Goal: Transaction & Acquisition: Purchase product/service

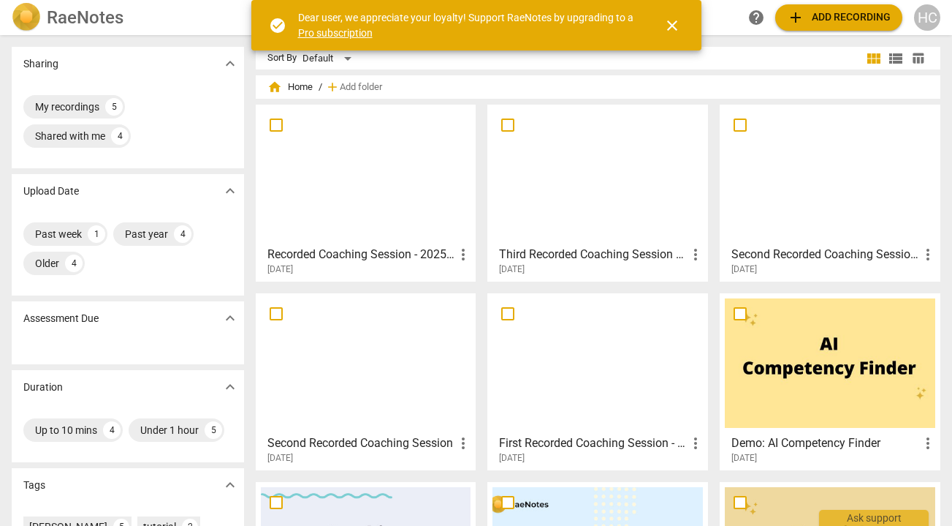
click at [671, 29] on span "close" at bounding box center [673, 26] width 18 height 18
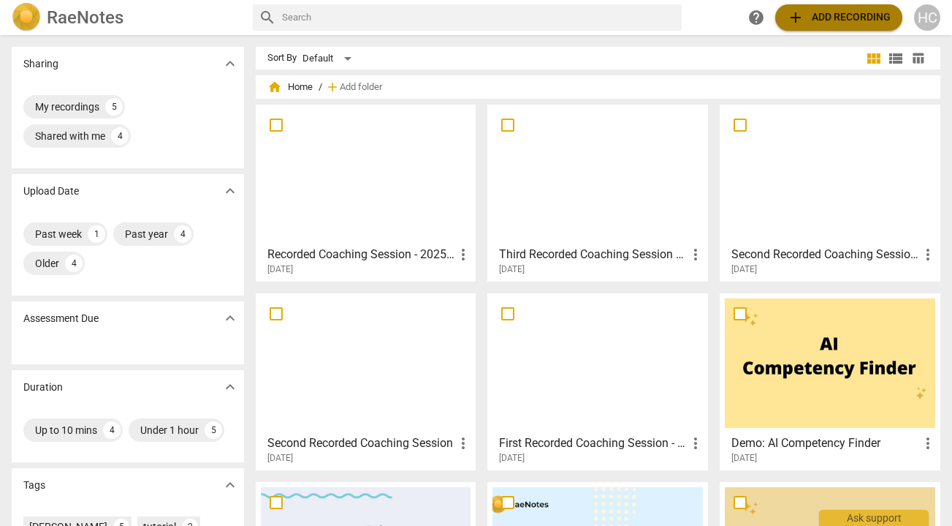
click at [830, 10] on span "add Add recording" at bounding box center [839, 18] width 104 height 18
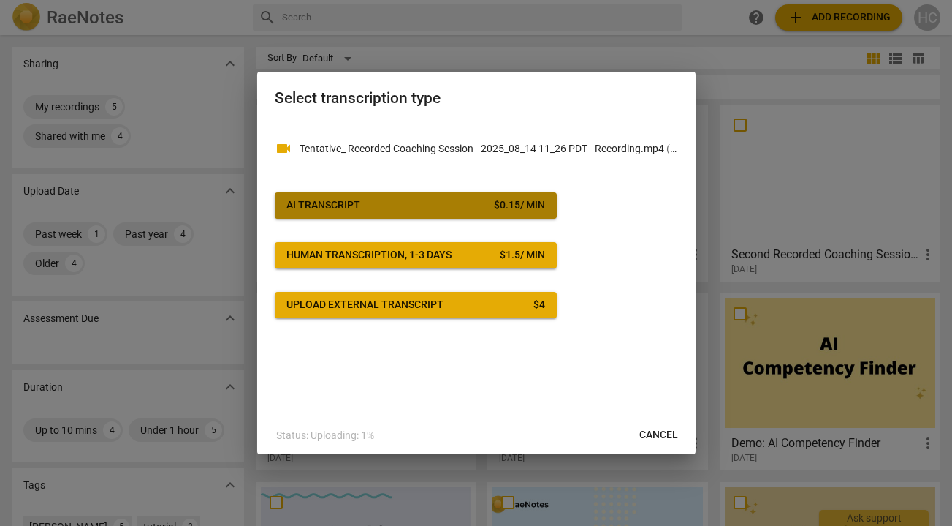
click at [380, 197] on button "AI Transcript $ 0.15 / min" at bounding box center [416, 205] width 282 height 26
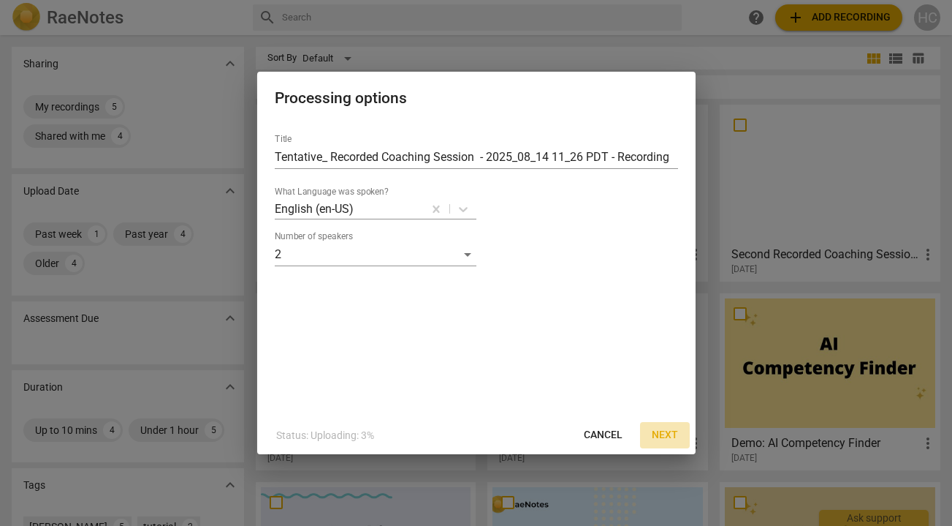
click at [667, 441] on span "Next" at bounding box center [665, 435] width 26 height 15
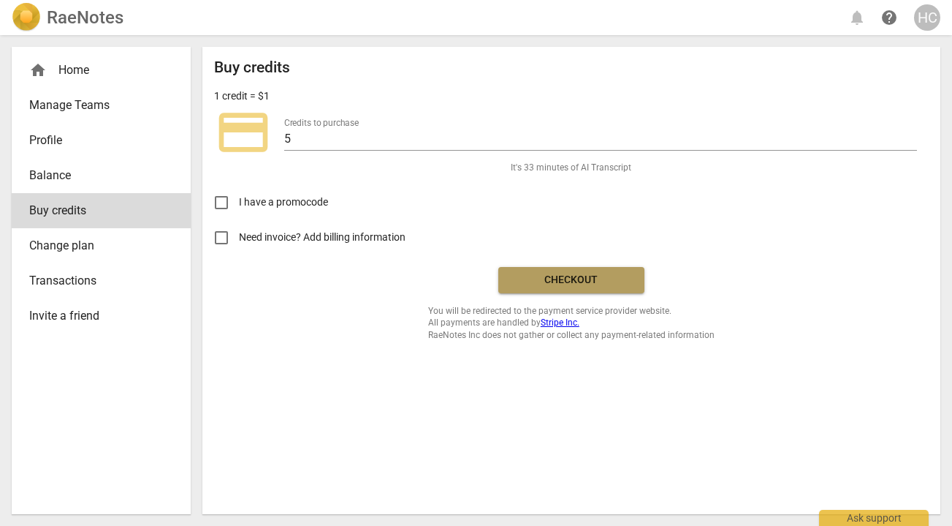
click at [550, 287] on button "Checkout" at bounding box center [571, 280] width 146 height 26
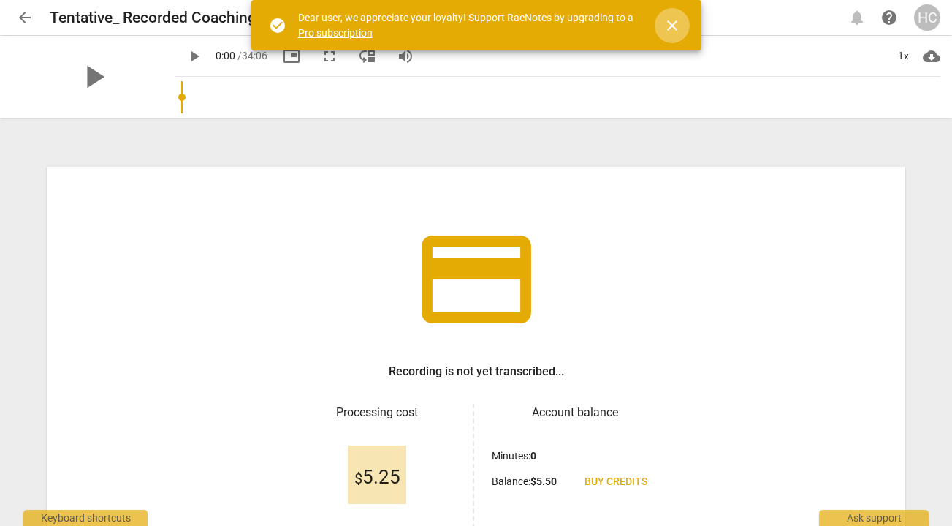
click at [664, 21] on span "close" at bounding box center [673, 26] width 18 height 18
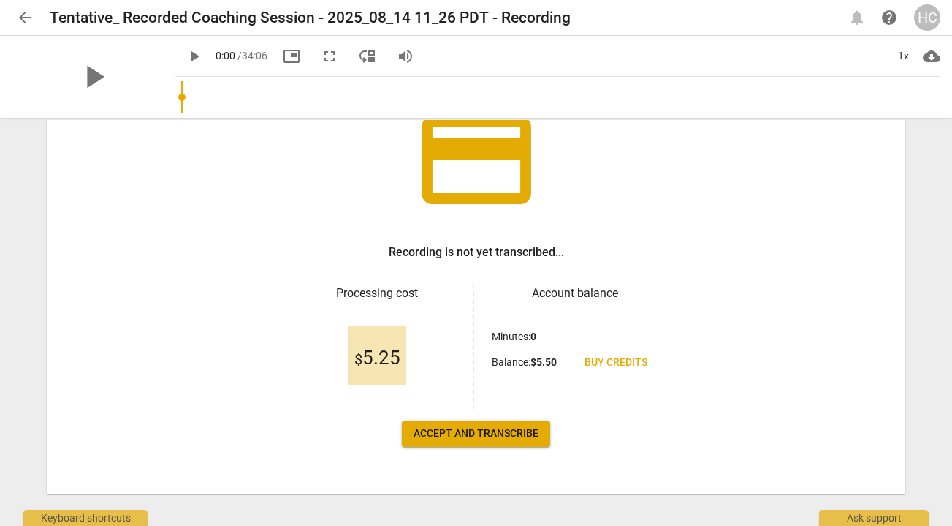
scroll to position [134, 0]
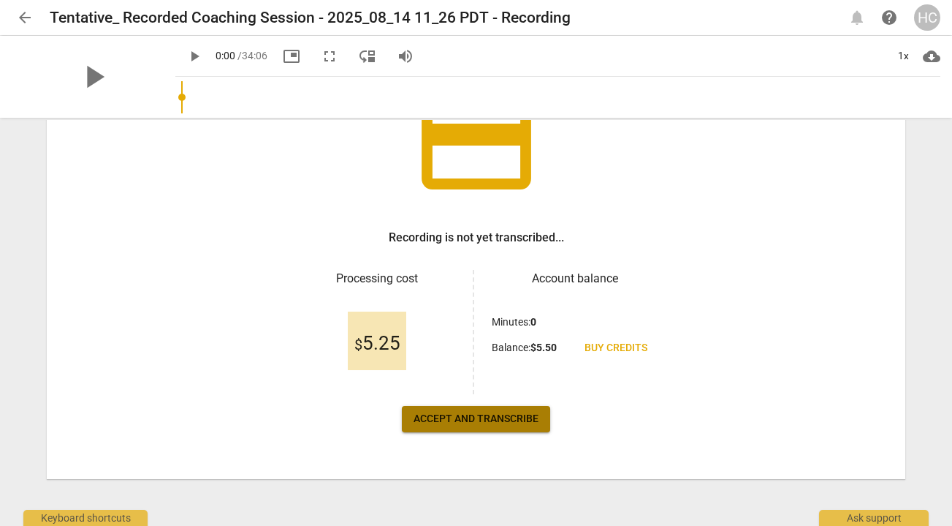
click at [465, 427] on button "Accept and transcribe" at bounding box center [476, 419] width 148 height 26
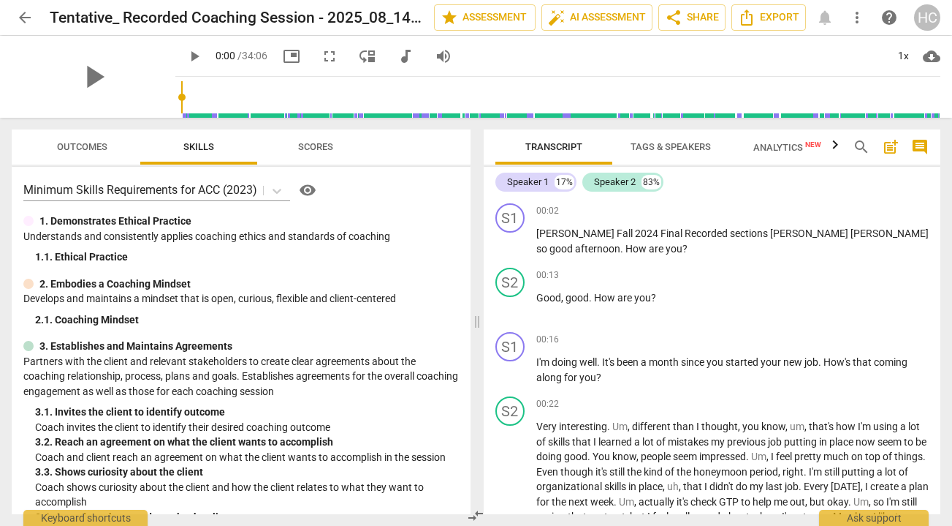
click at [654, 140] on span "Tags & Speakers" at bounding box center [670, 147] width 115 height 20
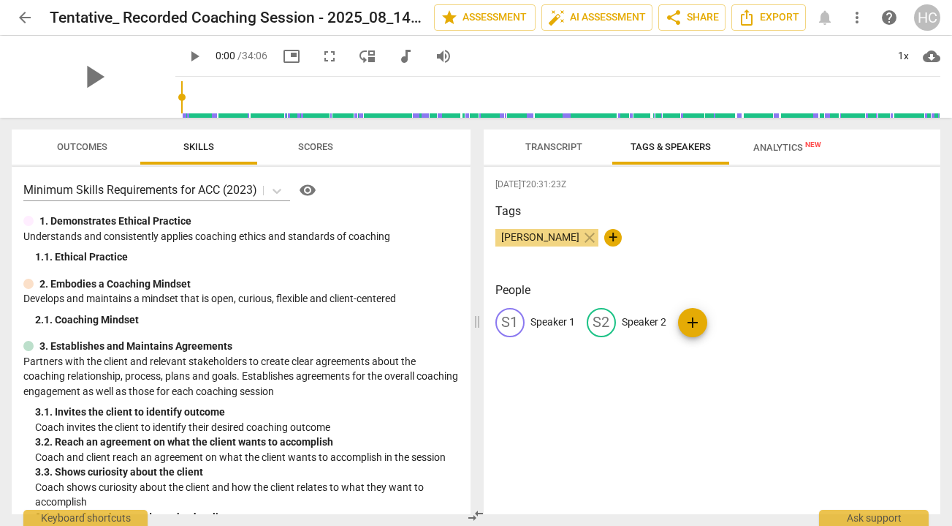
click at [545, 319] on p "Speaker 1" at bounding box center [553, 321] width 45 height 15
type input "Coach"
click at [725, 329] on p "Speaker 2" at bounding box center [739, 321] width 45 height 15
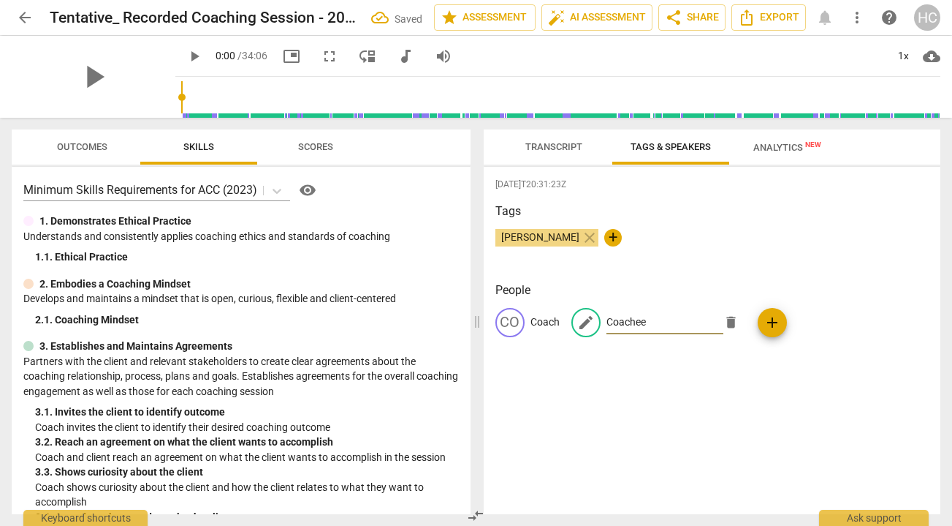
type input "Coachee"
click at [832, 371] on div "2025-08-14T20:31:23Z Tags Helen Cheung close + People CO Coach edit Coachee del…" at bounding box center [713, 340] width 458 height 347
click at [778, 15] on span "Export" at bounding box center [768, 18] width 61 height 18
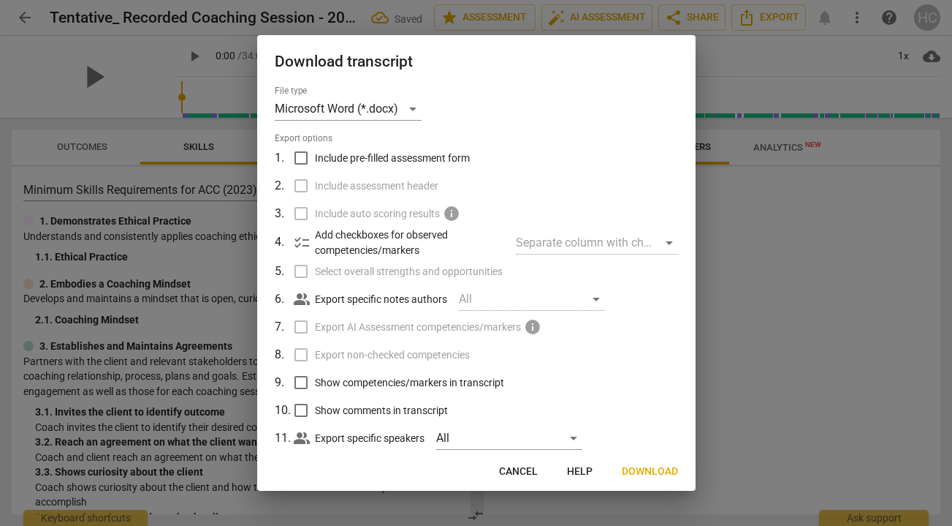
scroll to position [29, 0]
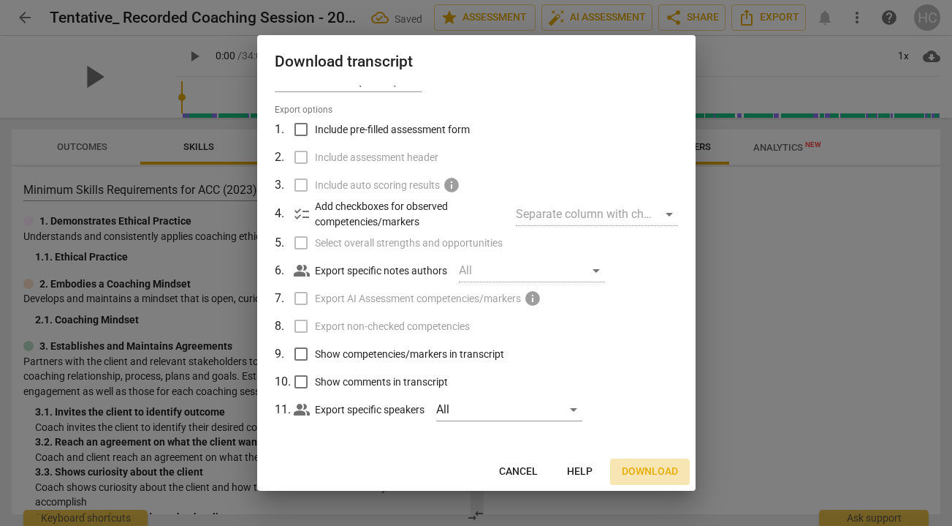
click at [629, 464] on span "Download" at bounding box center [650, 471] width 56 height 15
